Goal: Information Seeking & Learning: Find specific page/section

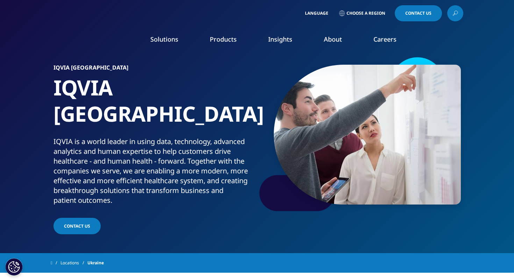
click at [450, 12] on link at bounding box center [455, 13] width 16 height 16
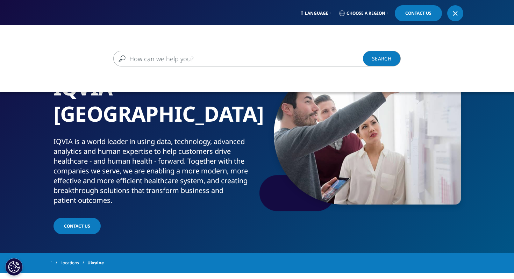
click at [271, 59] on input "Search" at bounding box center [246, 59] width 267 height 16
type input "sign up"
click at [379, 59] on link "Search Loading" at bounding box center [382, 59] width 38 height 16
